Goal: Task Accomplishment & Management: Manage account settings

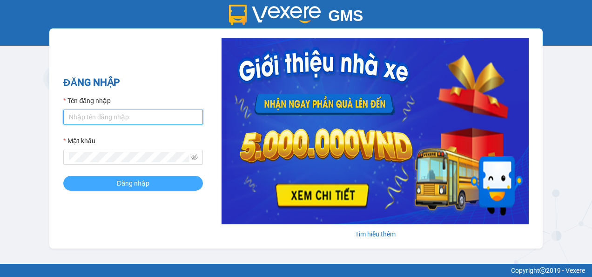
type input "[PERSON_NAME][DOMAIN_NAME]"
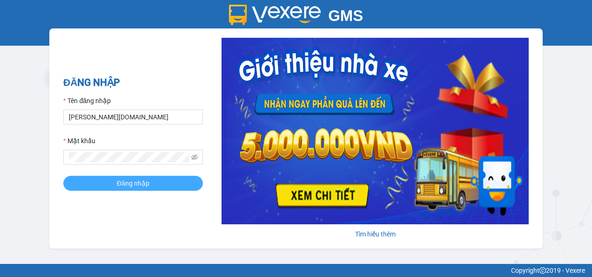
click at [131, 188] on span "Đăng nhập" at bounding box center [133, 183] width 33 height 10
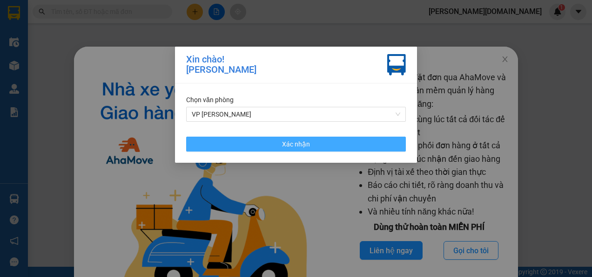
click at [281, 147] on button "Xác nhận" at bounding box center [296, 143] width 220 height 15
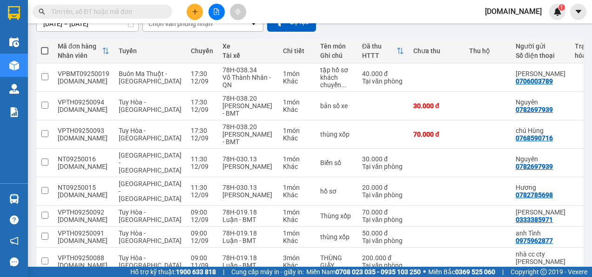
scroll to position [93, 0]
